Goal: Task Accomplishment & Management: Use online tool/utility

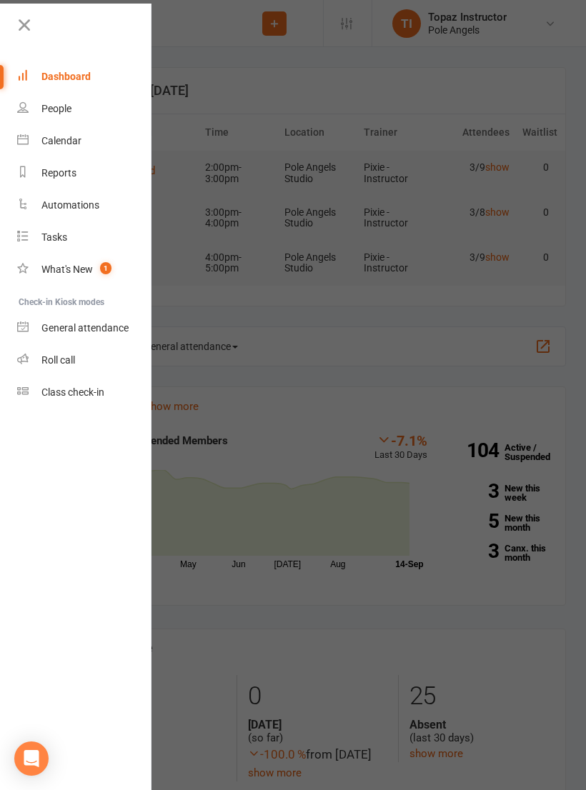
click at [93, 390] on div "Class check-in" at bounding box center [72, 392] width 63 height 11
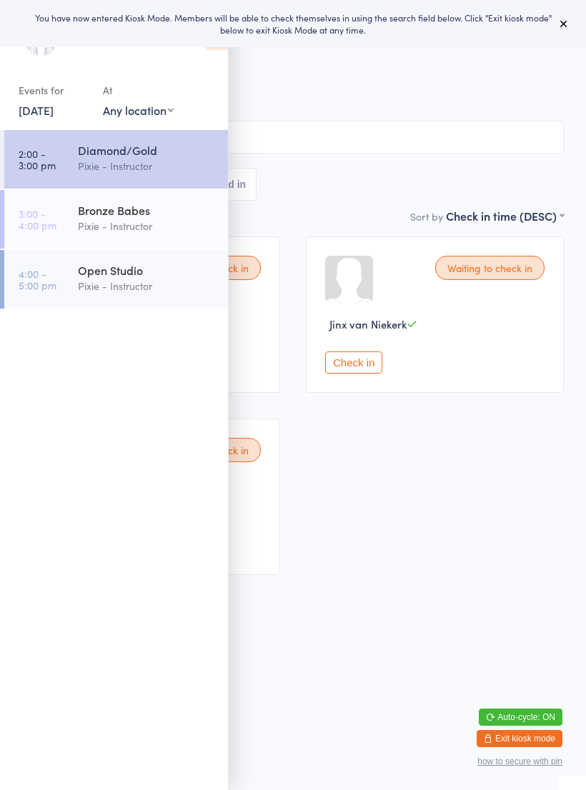
click at [320, 86] on span "Pixie - Instructor" at bounding box center [281, 88] width 519 height 14
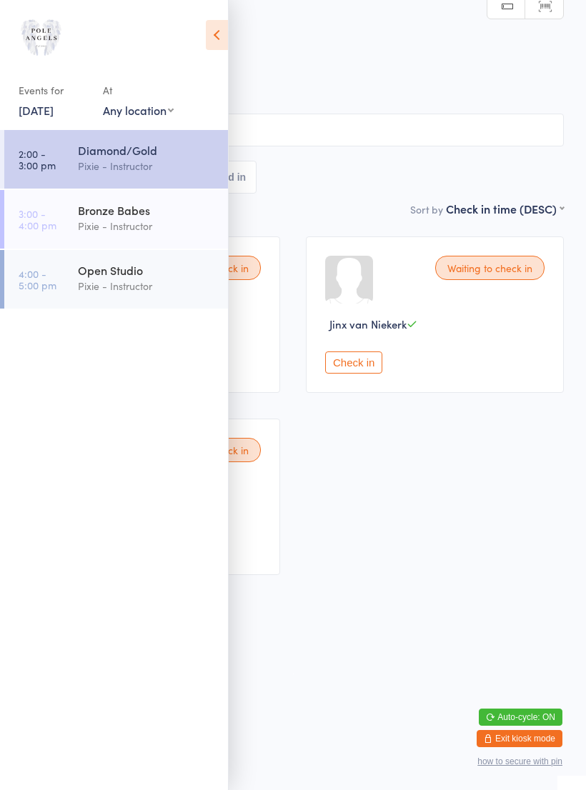
click at [215, 36] on icon at bounding box center [217, 35] width 22 height 30
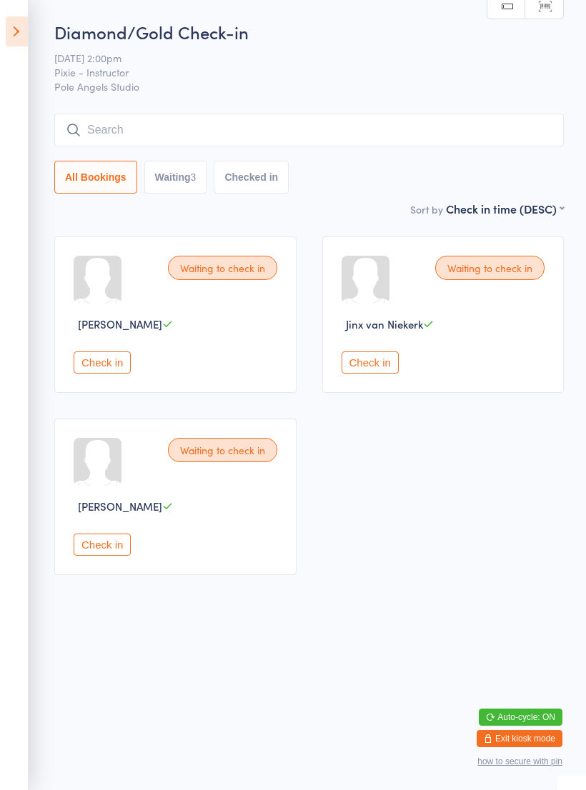
click at [26, 33] on icon at bounding box center [17, 31] width 22 height 30
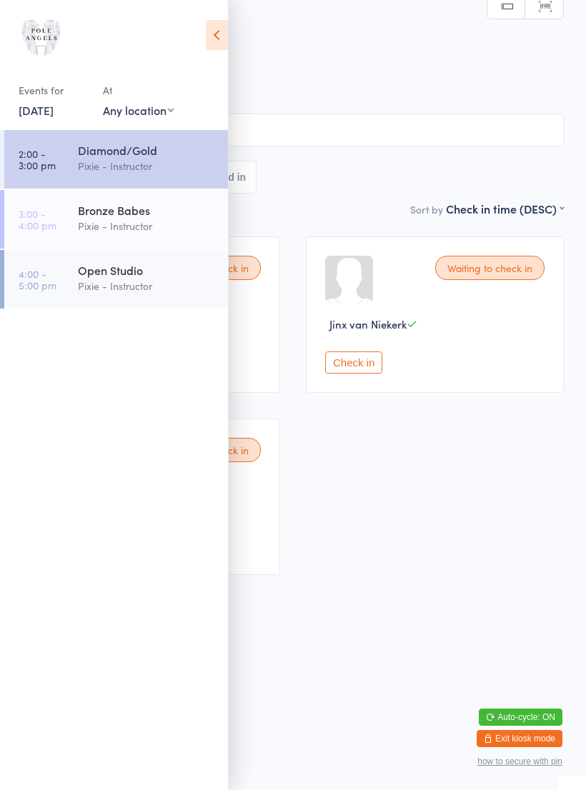
click at [133, 218] on div "Bronze Babes" at bounding box center [147, 210] width 138 height 16
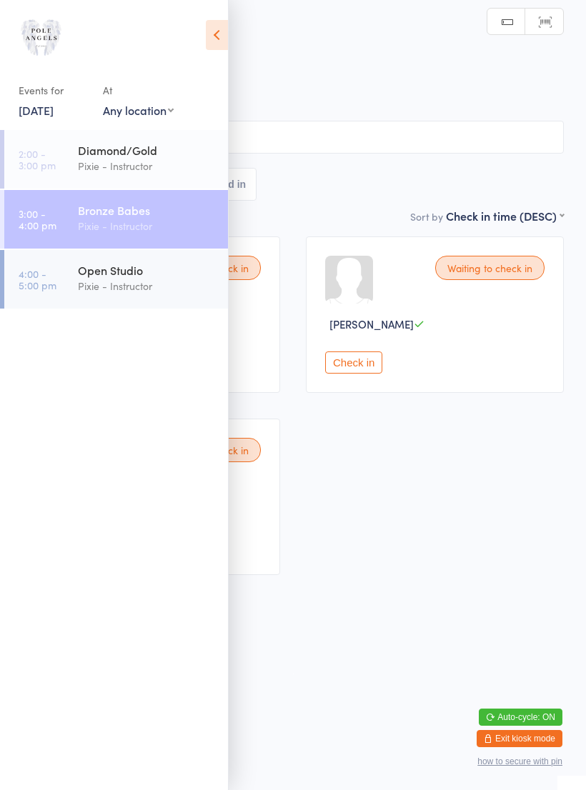
click at [219, 37] on icon at bounding box center [217, 35] width 22 height 30
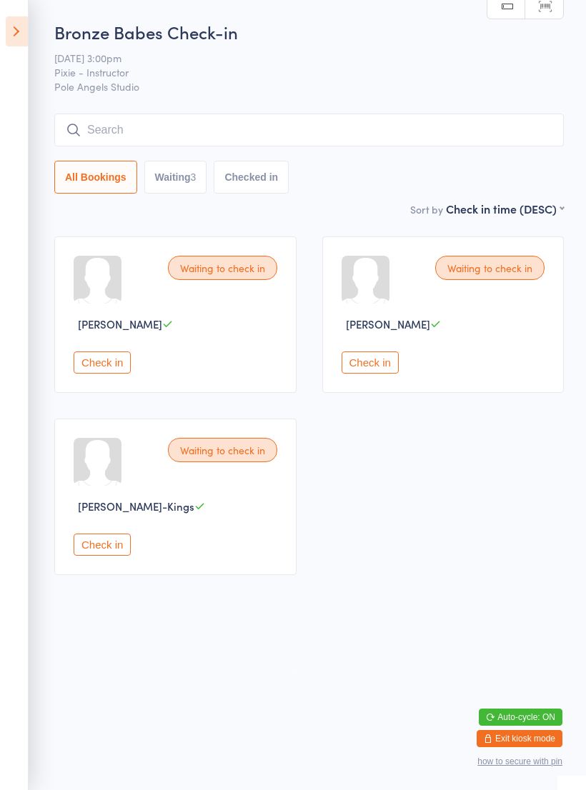
click at [18, 36] on icon at bounding box center [17, 31] width 22 height 30
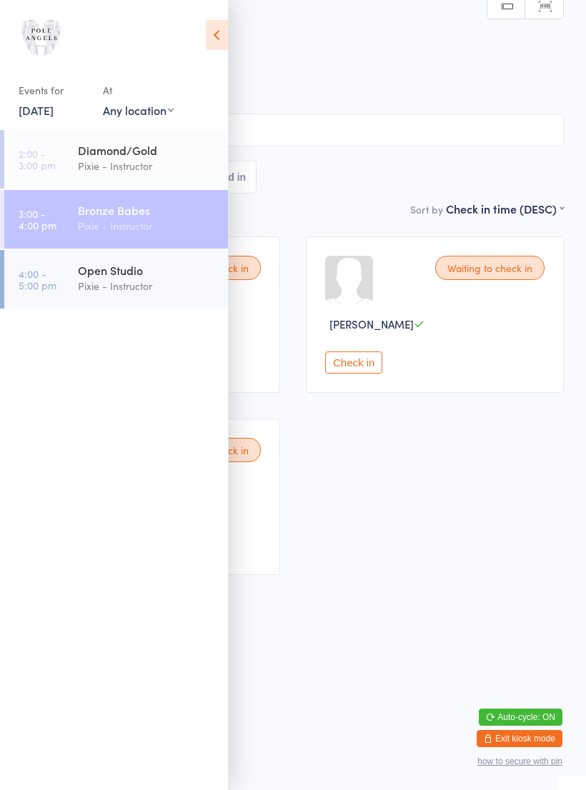
click at [130, 274] on div "Open Studio" at bounding box center [147, 270] width 138 height 16
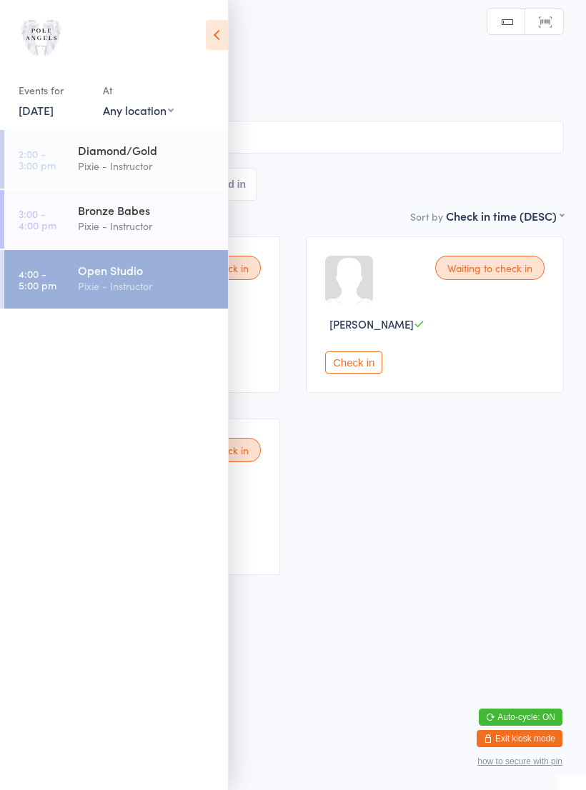
click at [219, 34] on icon at bounding box center [217, 35] width 22 height 30
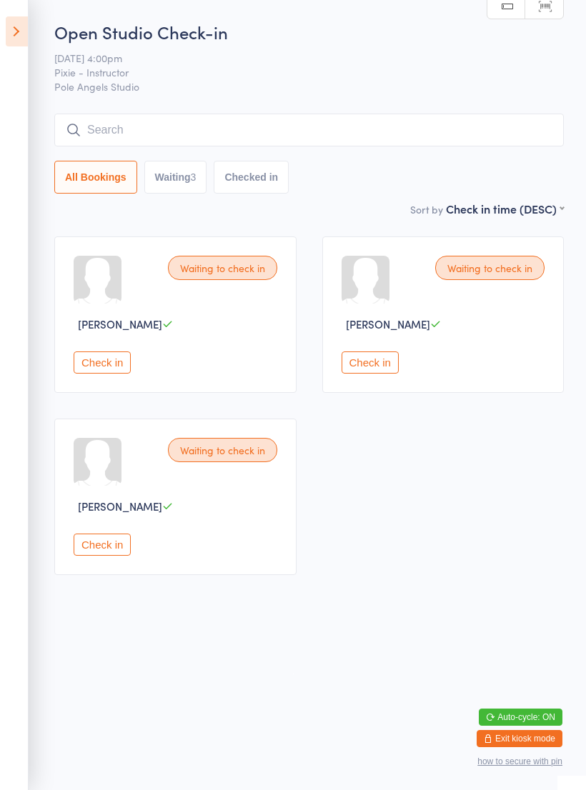
click at [27, 33] on icon at bounding box center [17, 31] width 22 height 30
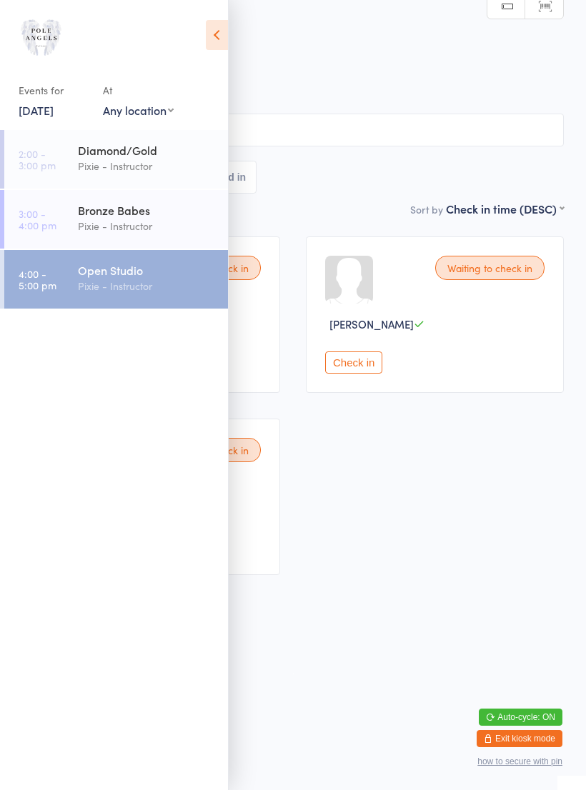
click at [156, 163] on div "Pixie - Instructor" at bounding box center [147, 166] width 138 height 16
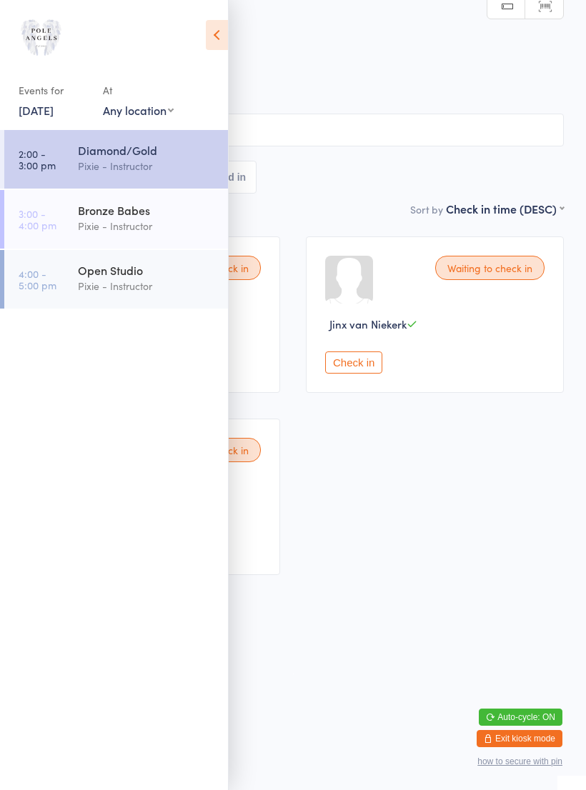
click at [141, 277] on div "Open Studio" at bounding box center [147, 270] width 138 height 16
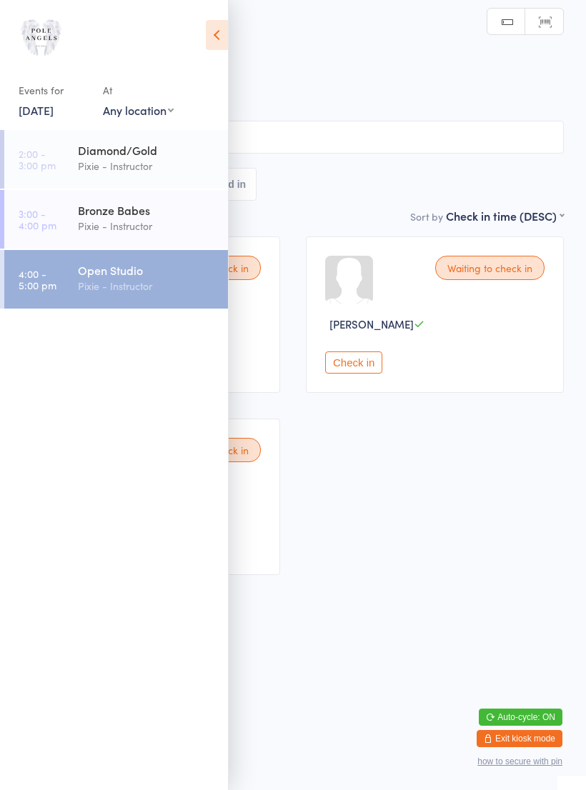
click at [226, 32] on icon at bounding box center [217, 35] width 22 height 30
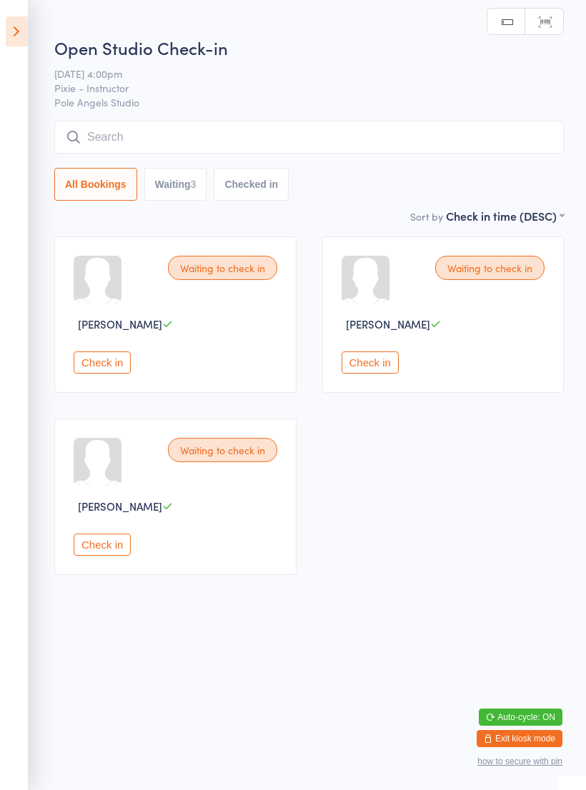
click at [21, 28] on icon at bounding box center [17, 31] width 22 height 30
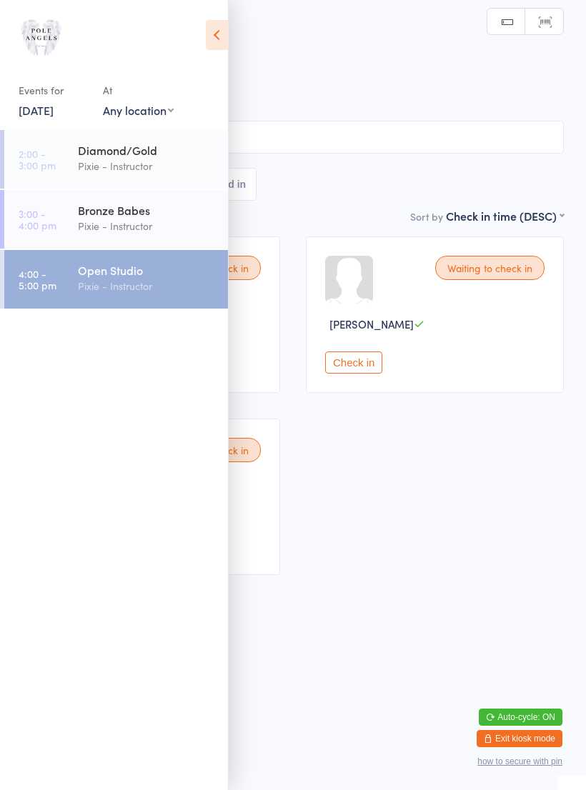
click at [131, 164] on div "Pixie - Instructor" at bounding box center [147, 166] width 138 height 16
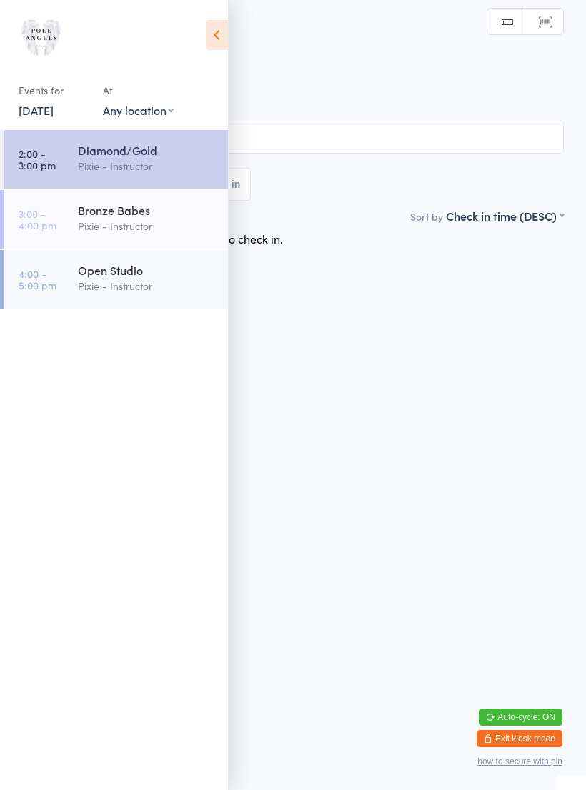
click at [214, 29] on icon at bounding box center [217, 35] width 22 height 30
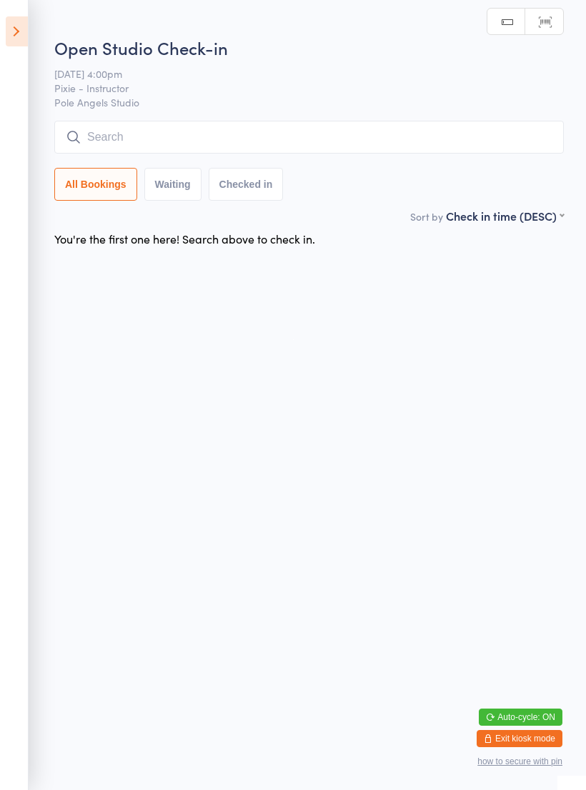
click at [18, 31] on icon at bounding box center [17, 31] width 22 height 30
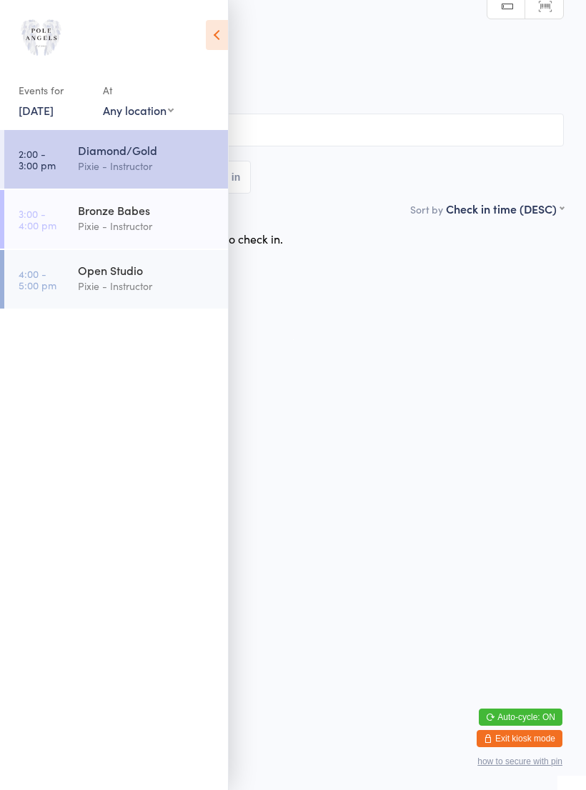
click at [148, 272] on div "Open Studio" at bounding box center [147, 270] width 138 height 16
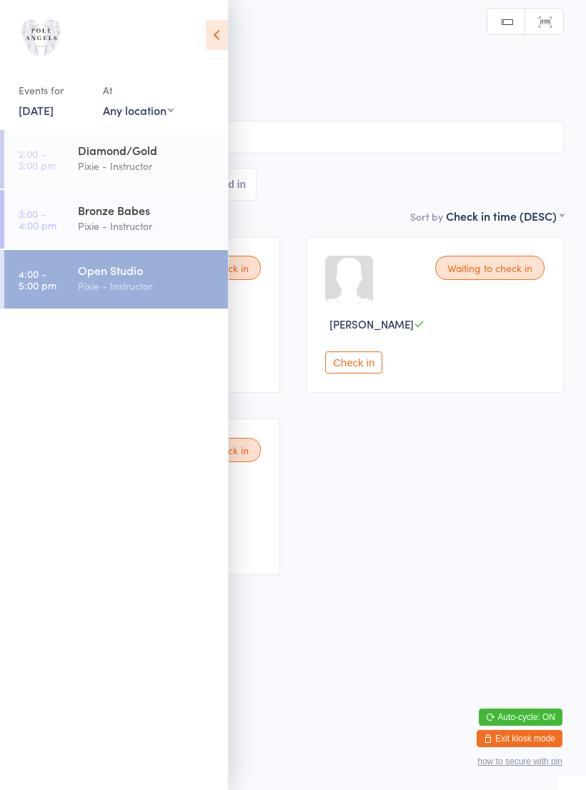
click at [202, 44] on div "Events for [DATE] [DATE] [DATE] Sun Mon Tue Wed Thu Fri Sat 36 31 01 02 03 04 0…" at bounding box center [114, 67] width 228 height 135
click at [124, 160] on div "Pixie - Instructor" at bounding box center [147, 166] width 138 height 16
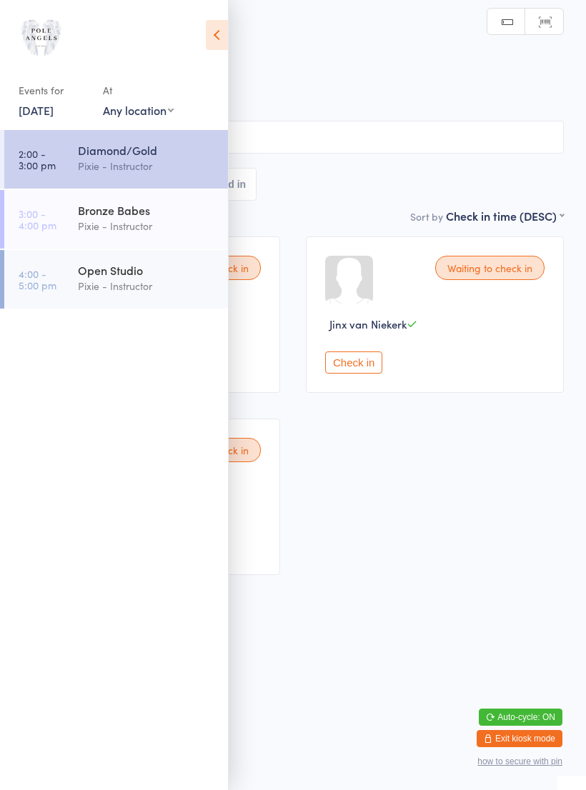
click at [214, 39] on icon at bounding box center [217, 35] width 22 height 30
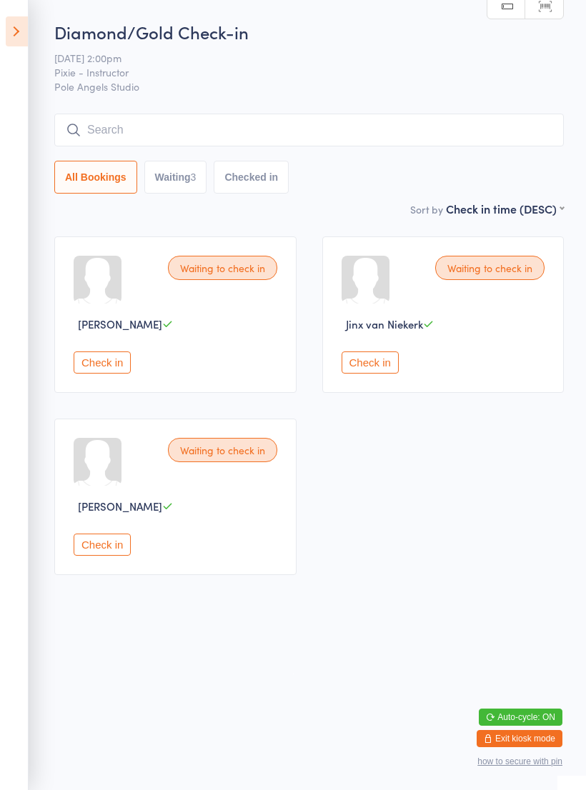
click at [105, 374] on button "Check in" at bounding box center [102, 363] width 57 height 22
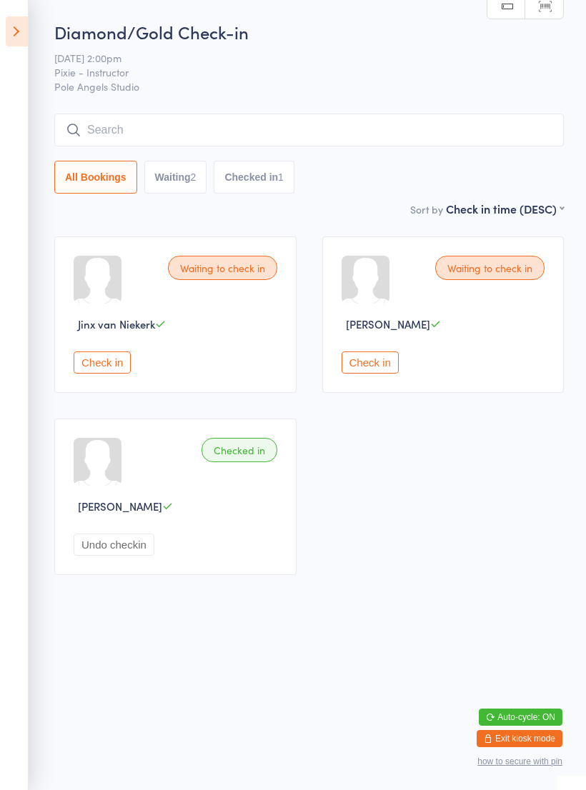
click at [363, 374] on button "Check in" at bounding box center [370, 363] width 57 height 22
click at [114, 374] on button "Check in" at bounding box center [102, 363] width 57 height 22
